Goal: Information Seeking & Learning: Learn about a topic

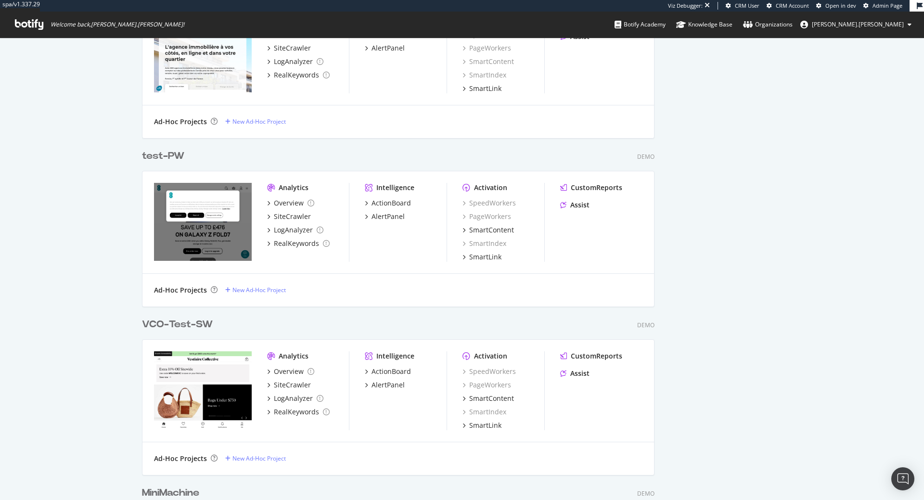
scroll to position [993, 0]
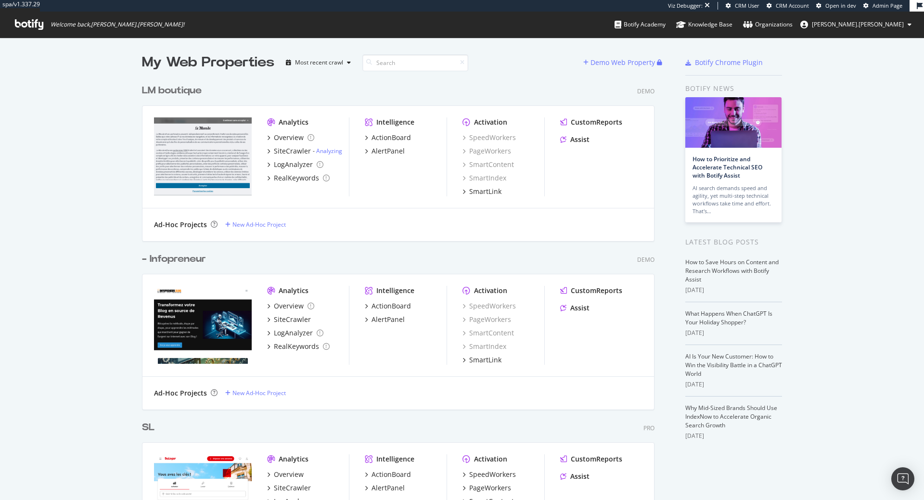
scroll to position [500, 924]
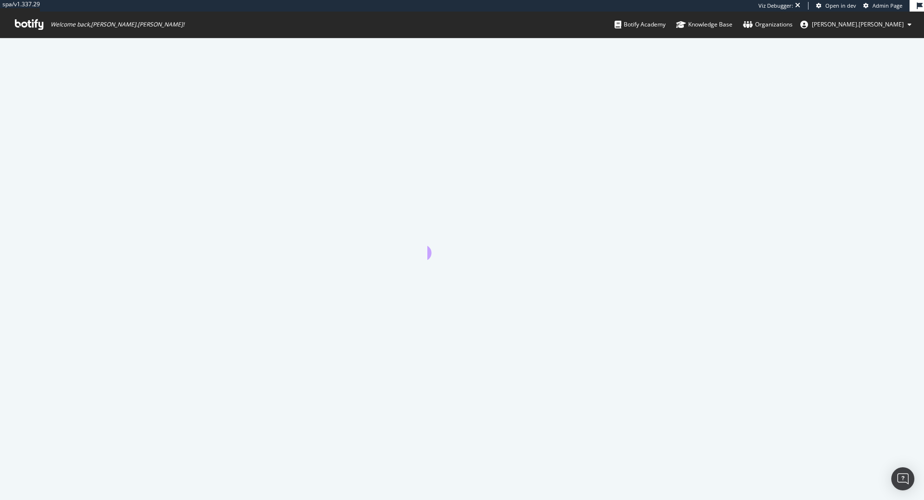
click at [876, 26] on span "[PERSON_NAME].[PERSON_NAME]" at bounding box center [858, 24] width 92 height 8
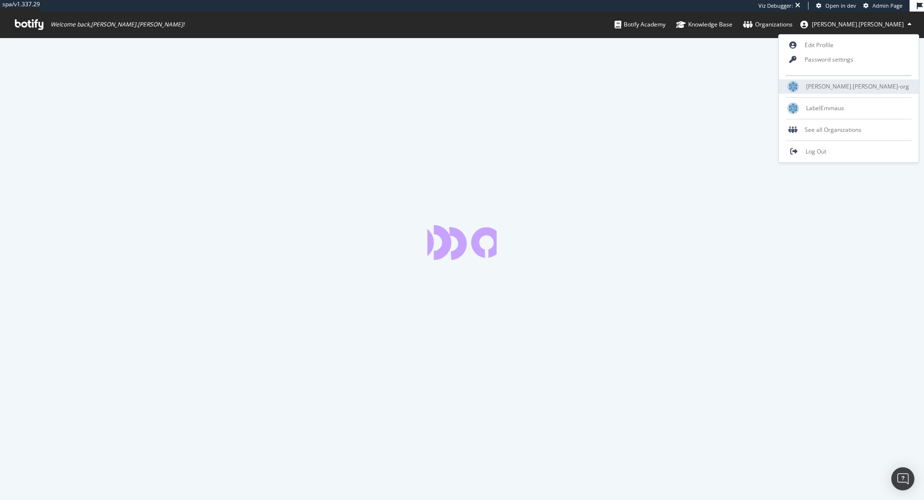
click at [857, 88] on span "benjamin.bussiere-org" at bounding box center [857, 86] width 103 height 8
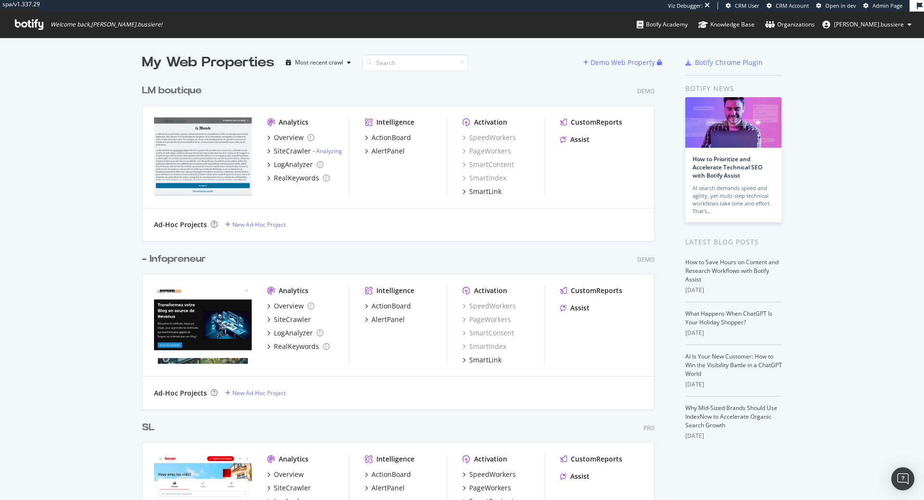
scroll to position [500, 924]
click at [300, 156] on div "SiteCrawler" at bounding box center [292, 151] width 37 height 10
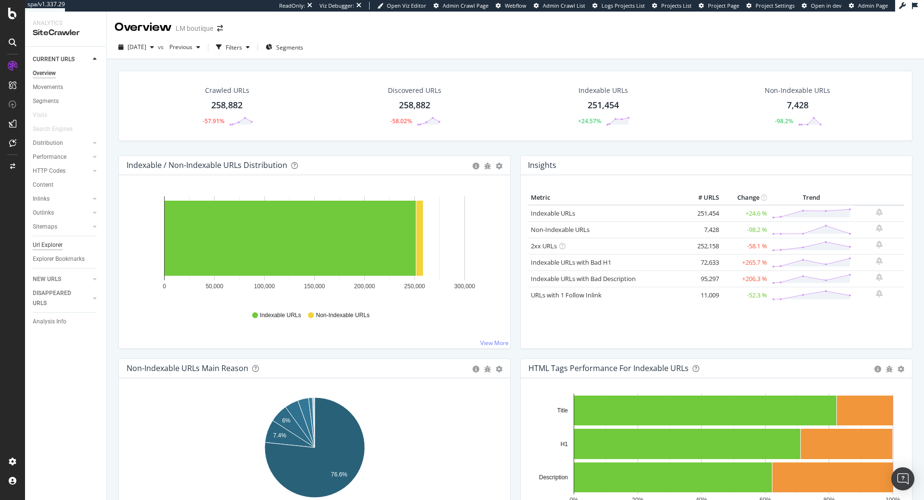
click at [44, 247] on div "Url Explorer" at bounding box center [48, 245] width 30 height 10
